Goal: Task Accomplishment & Management: Manage account settings

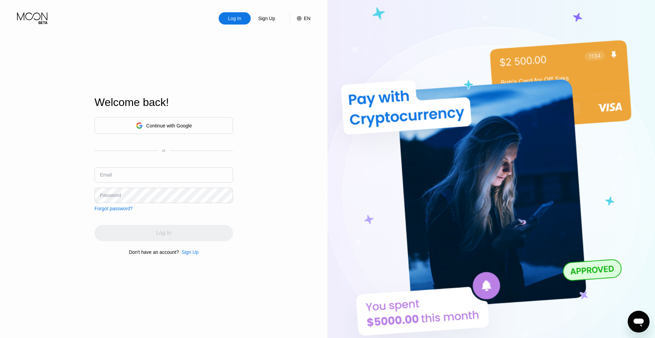
type input "[EMAIL_ADDRESS][DOMAIN_NAME]"
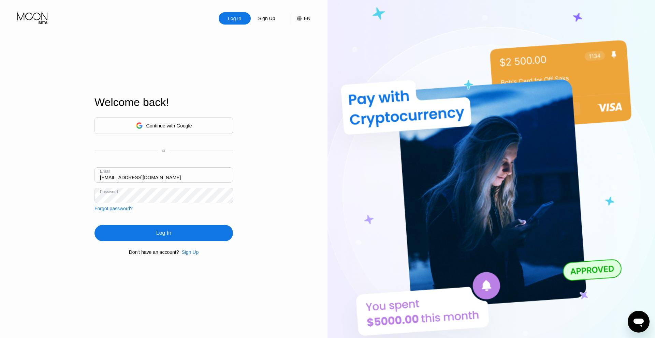
click at [166, 174] on input "[EMAIL_ADDRESS][DOMAIN_NAME]" at bounding box center [163, 174] width 138 height 15
click at [119, 233] on div "Log In" at bounding box center [163, 233] width 138 height 16
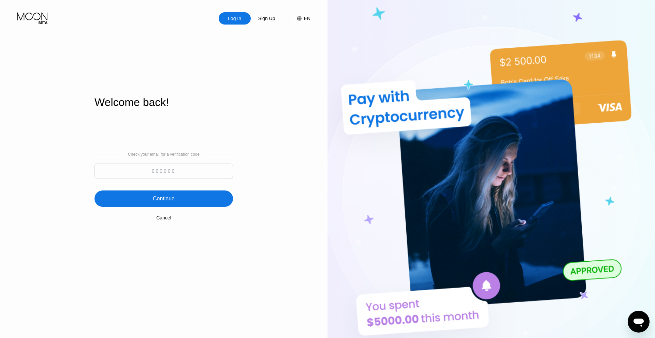
click at [165, 173] on input at bounding box center [163, 171] width 138 height 15
type input "533269"
click at [168, 198] on div "Continue" at bounding box center [164, 198] width 22 height 7
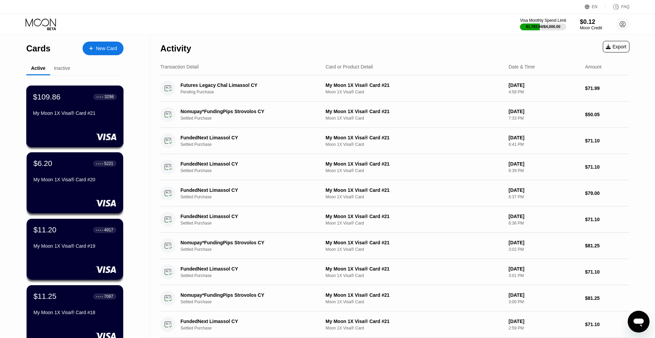
click at [59, 101] on div "$109.86" at bounding box center [46, 96] width 27 height 9
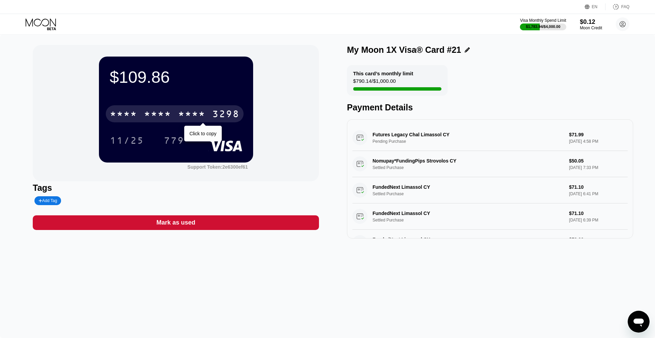
click at [194, 108] on div "* * * * * * * * * * * * 3298" at bounding box center [175, 113] width 138 height 17
